Goal: Transaction & Acquisition: Purchase product/service

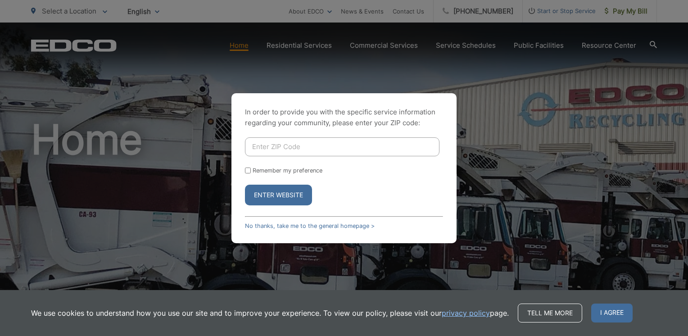
click at [305, 146] on input "Enter ZIP Code" at bounding box center [342, 146] width 195 height 19
type input "92121"
click at [245, 185] on button "Enter Website" at bounding box center [278, 195] width 67 height 21
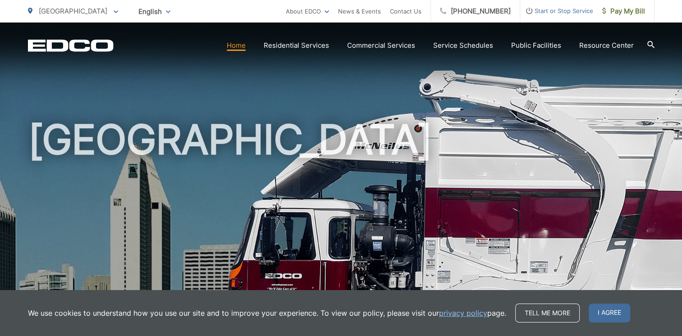
scroll to position [45, 0]
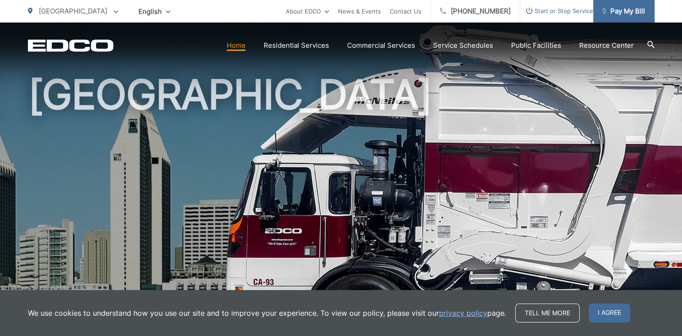
click at [637, 17] on link "Pay My Bill" at bounding box center [623, 11] width 61 height 23
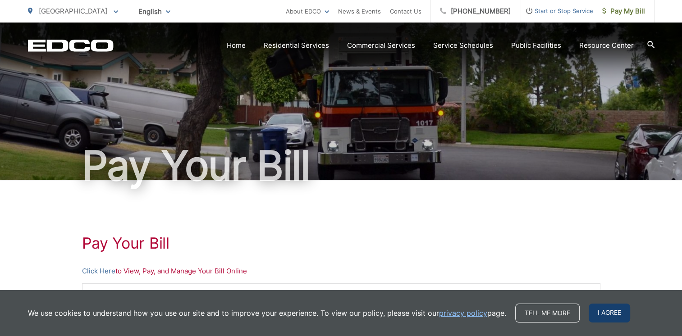
click at [605, 316] on span "I agree" at bounding box center [608, 313] width 41 height 19
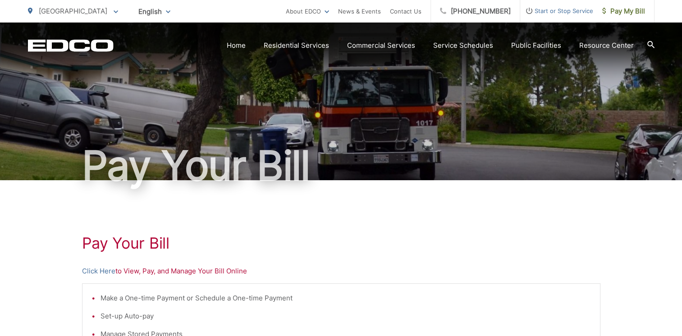
scroll to position [90, 0]
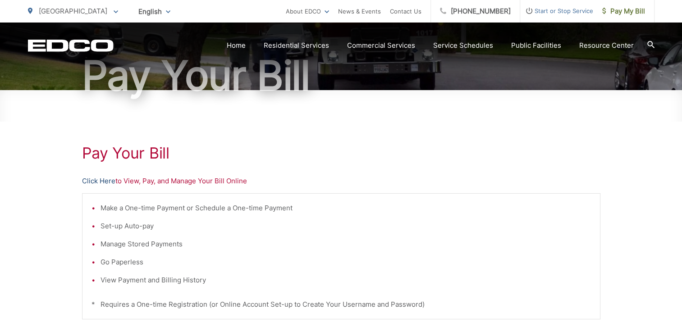
click at [105, 182] on link "Click Here" at bounding box center [98, 181] width 33 height 11
